Goal: Information Seeking & Learning: Check status

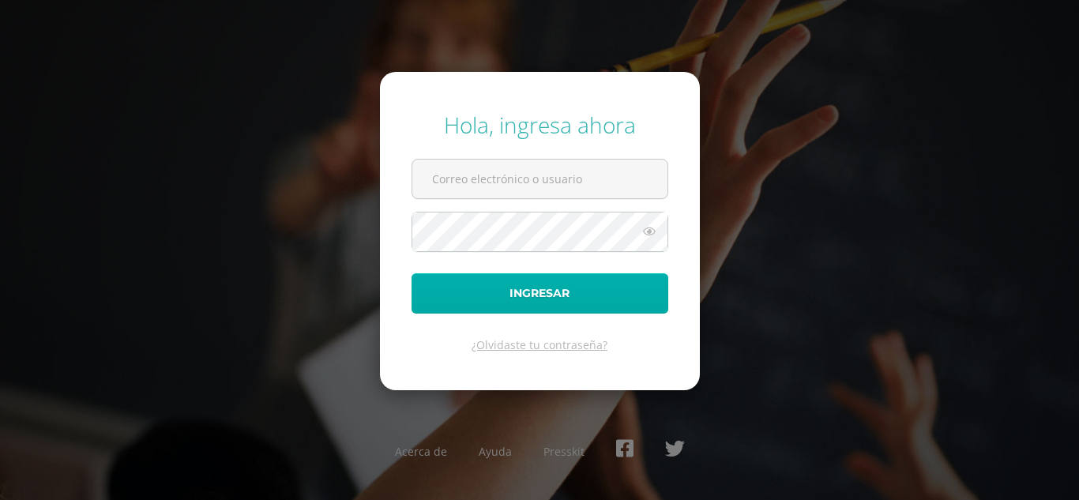
type input "[EMAIL_ADDRESS][DOMAIN_NAME]"
click at [576, 310] on button "Ingresar" at bounding box center [539, 293] width 257 height 40
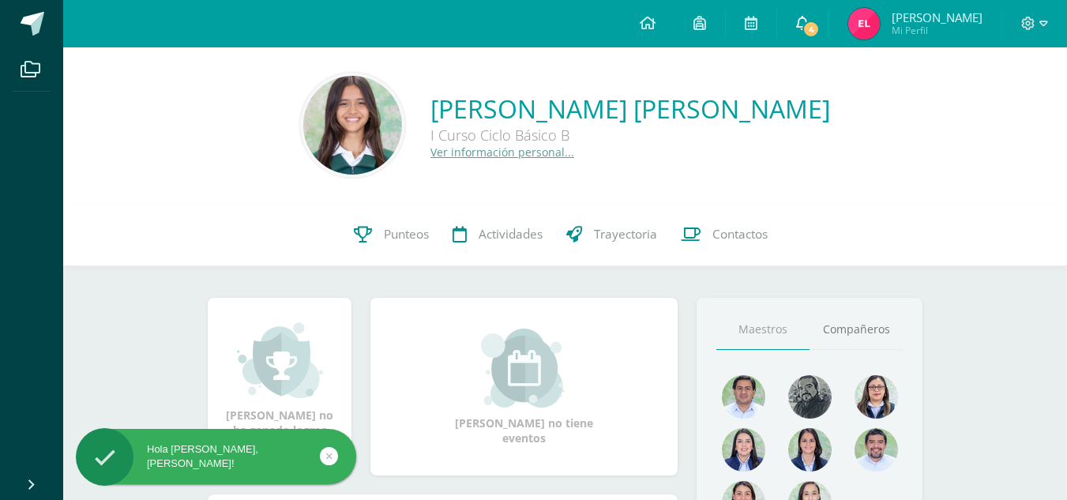
click at [809, 17] on icon at bounding box center [802, 23] width 13 height 14
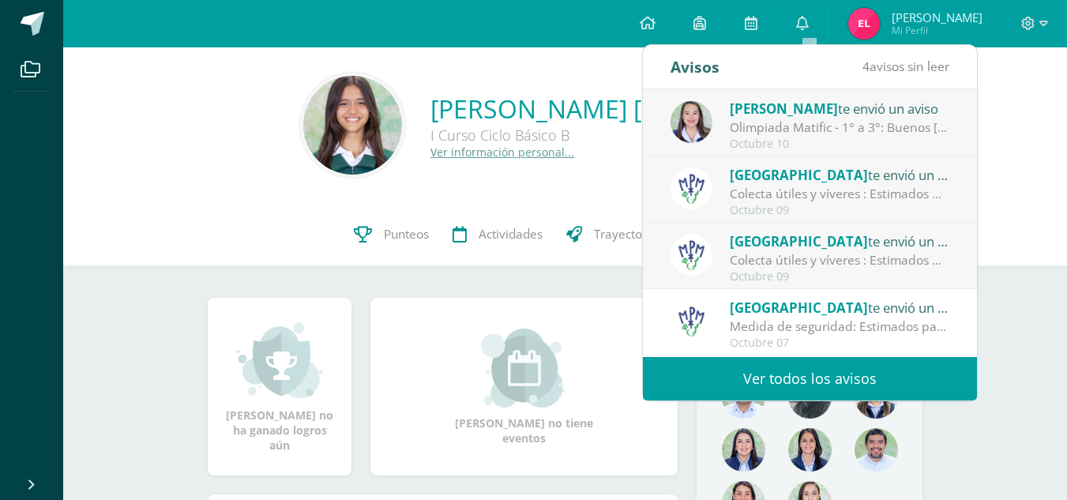
scroll to position [75, 0]
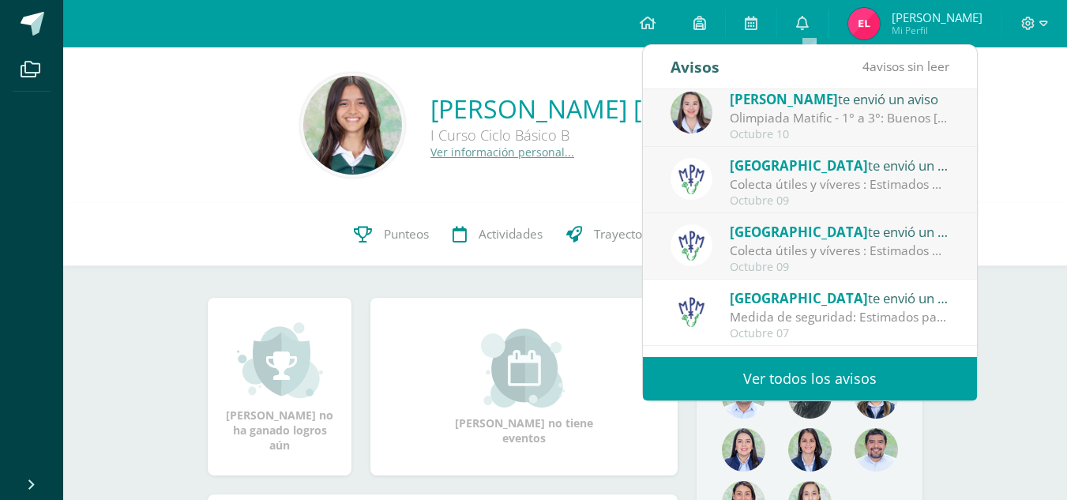
click at [762, 376] on link "Ver todos los avisos" at bounding box center [810, 378] width 334 height 43
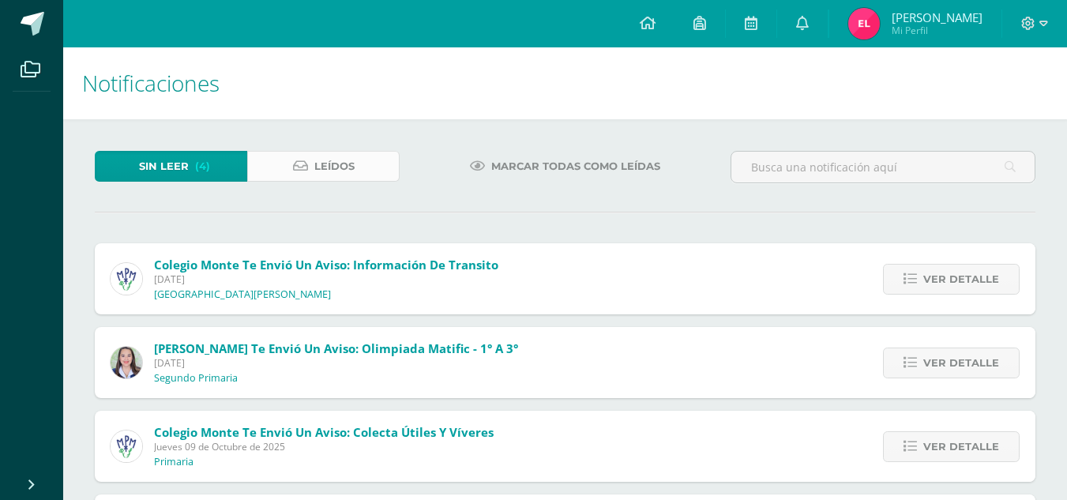
click at [315, 168] on span "Leídos" at bounding box center [334, 166] width 40 height 29
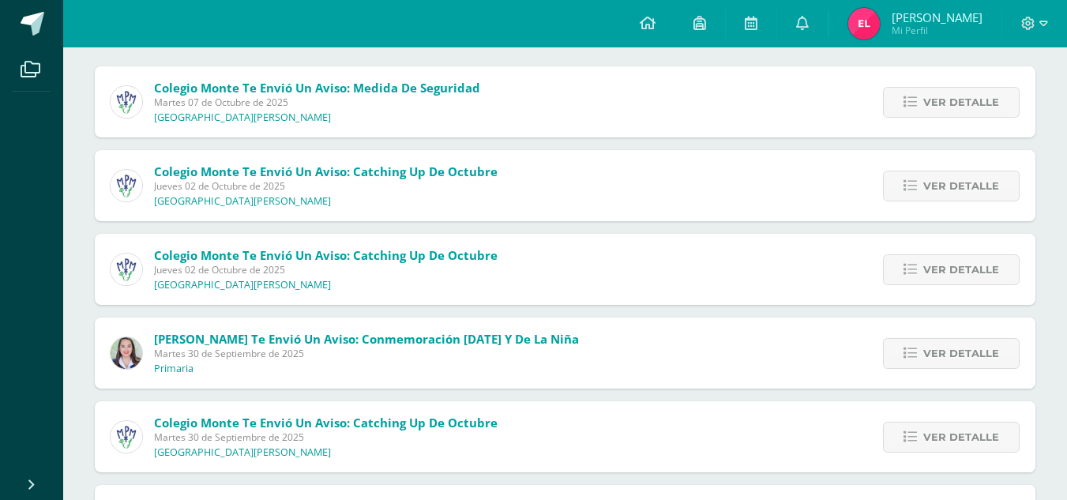
scroll to position [178, 0]
click at [911, 347] on icon at bounding box center [909, 352] width 13 height 13
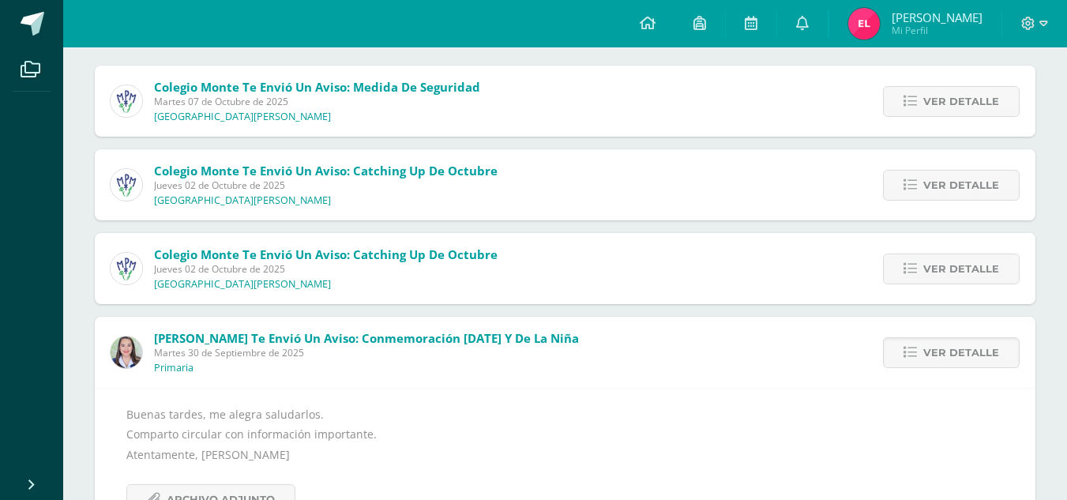
scroll to position [230, 0]
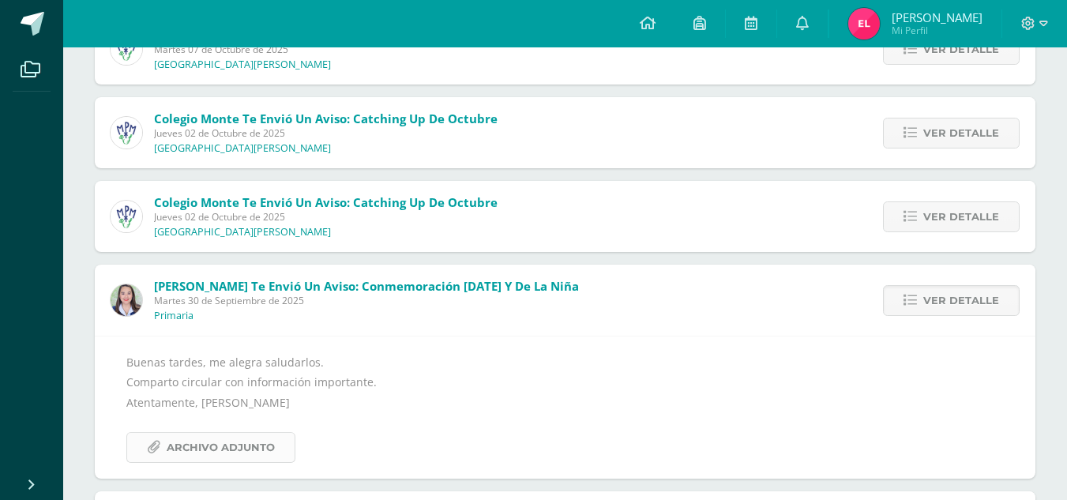
click at [244, 445] on span "Archivo Adjunto" at bounding box center [221, 447] width 108 height 29
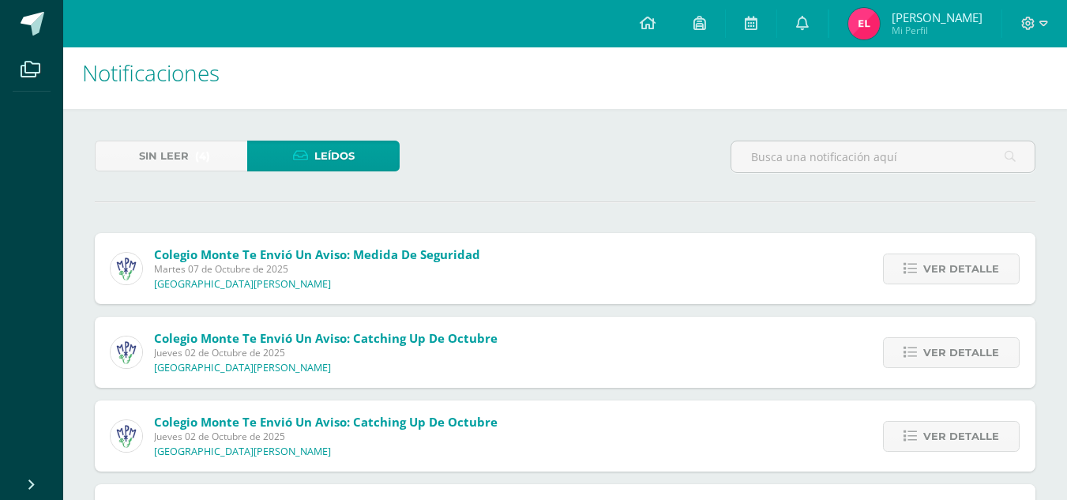
scroll to position [0, 0]
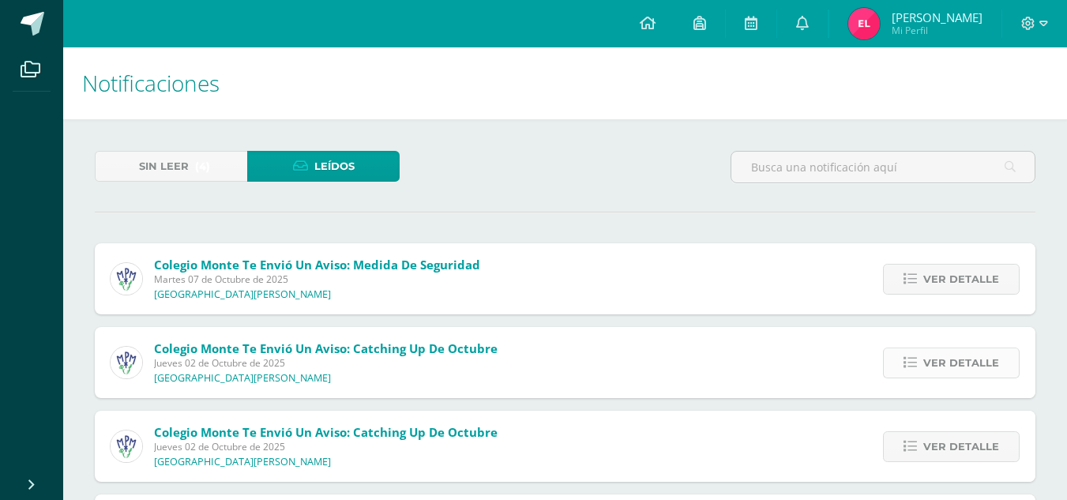
click at [966, 366] on span "Ver detalle" at bounding box center [961, 362] width 76 height 29
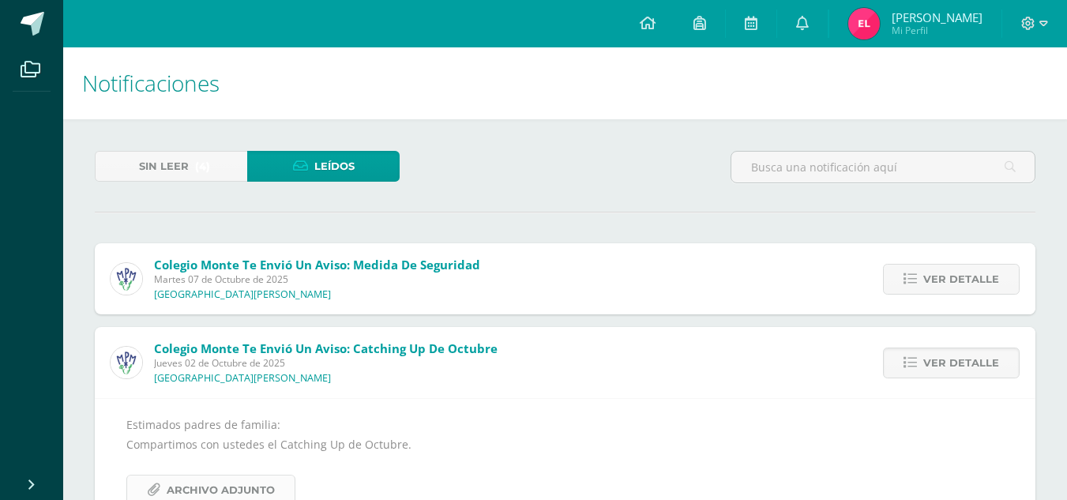
click at [209, 480] on span "Archivo Adjunto" at bounding box center [221, 489] width 108 height 29
